Goal: Check status: Check status

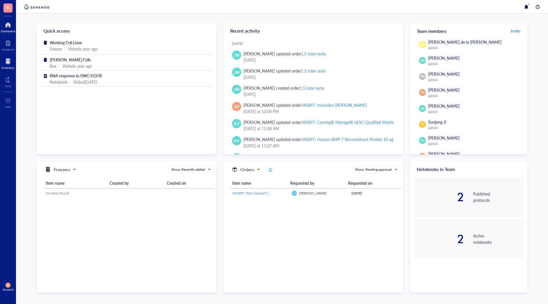
click at [6, 61] on div at bounding box center [8, 61] width 13 height 9
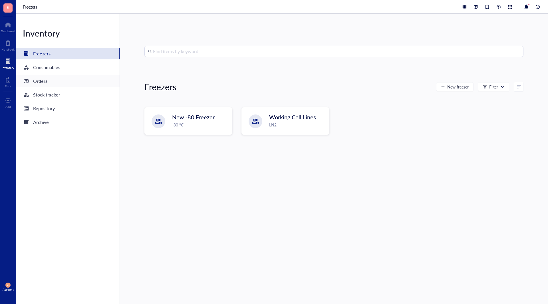
click at [46, 81] on div "Orders" at bounding box center [40, 81] width 14 height 8
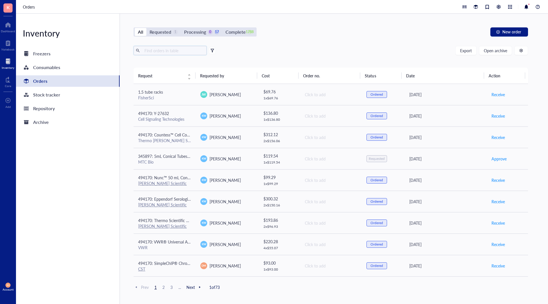
click at [172, 49] on input "text" at bounding box center [173, 50] width 62 height 9
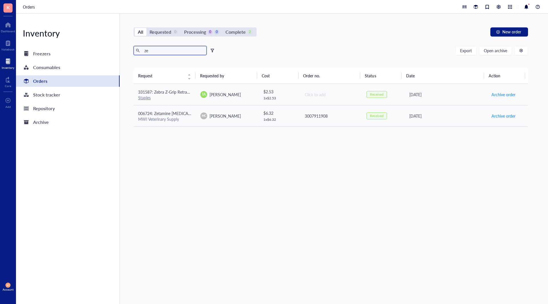
type input "z"
